Goal: Information Seeking & Learning: Understand process/instructions

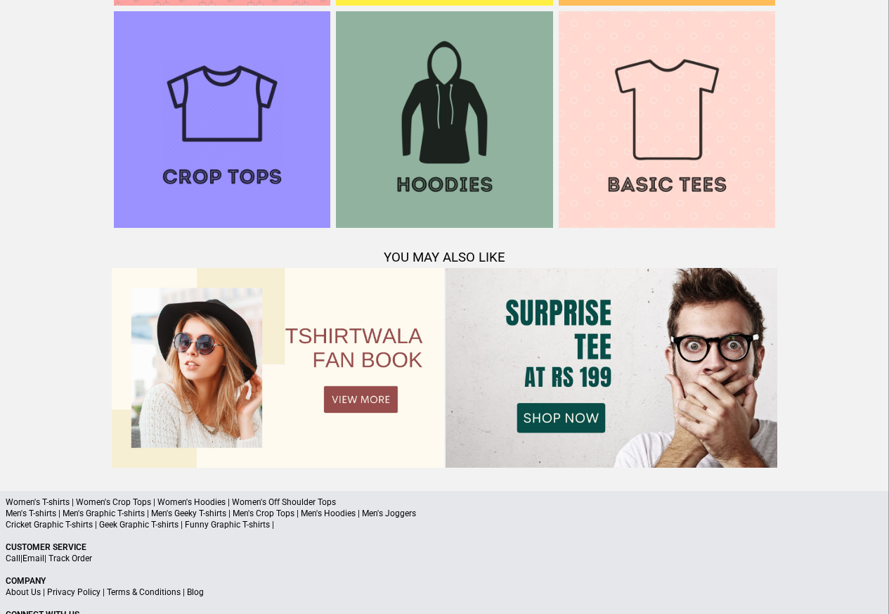
scroll to position [1357, 0]
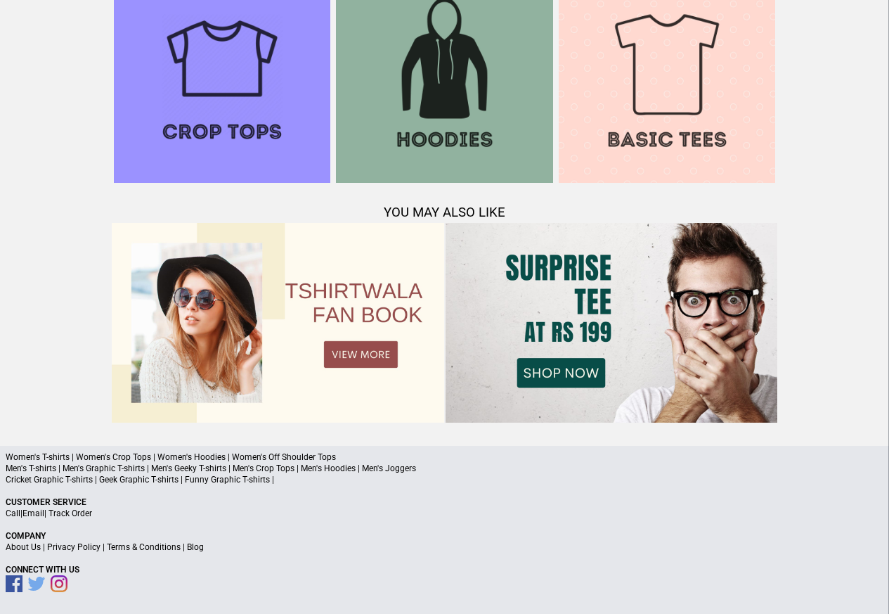
click at [134, 545] on link "Terms & Conditions" at bounding box center [144, 547] width 74 height 10
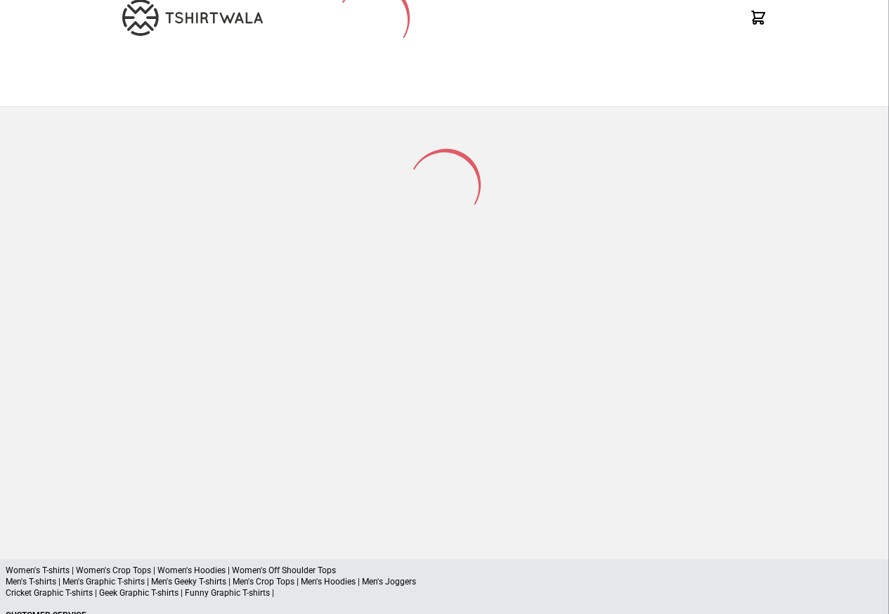
scroll to position [184, 0]
